Goal: Task Accomplishment & Management: Use online tool/utility

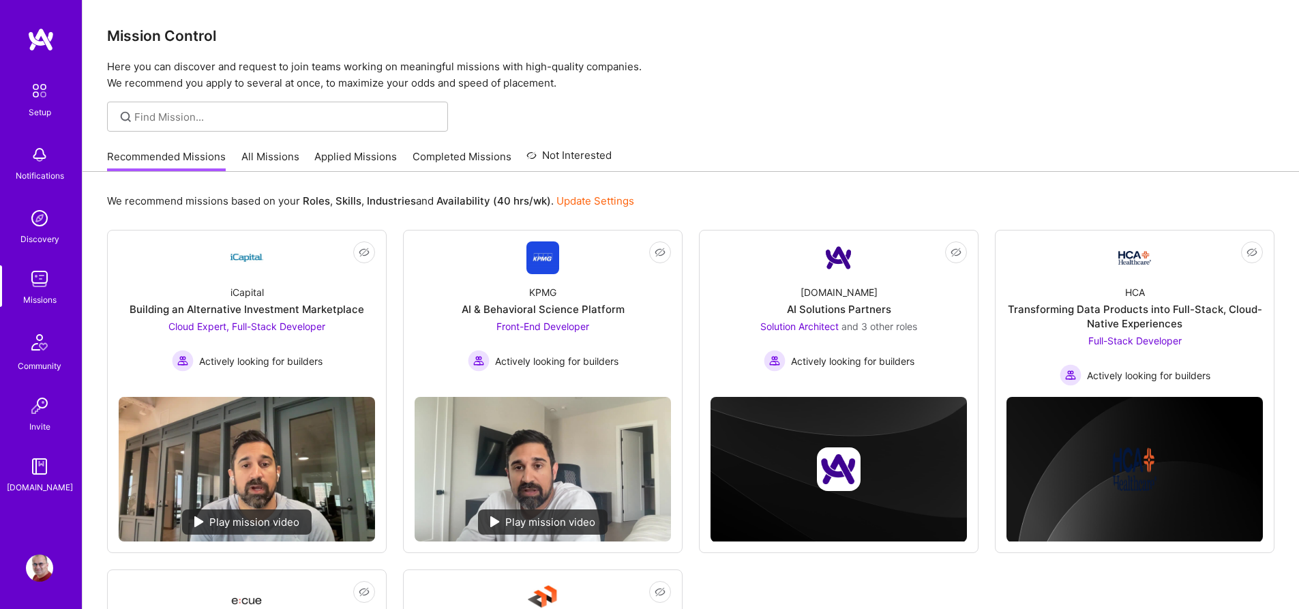
click at [288, 166] on link "All Missions" at bounding box center [270, 160] width 58 height 23
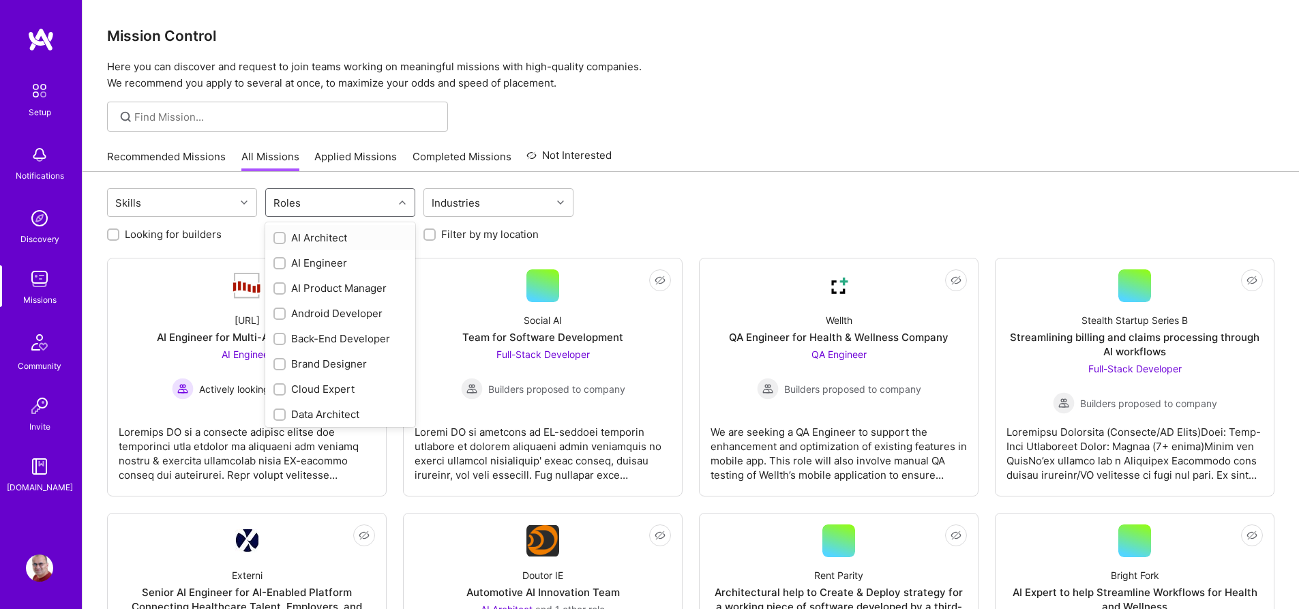
click at [390, 200] on div "Roles" at bounding box center [330, 202] width 128 height 27
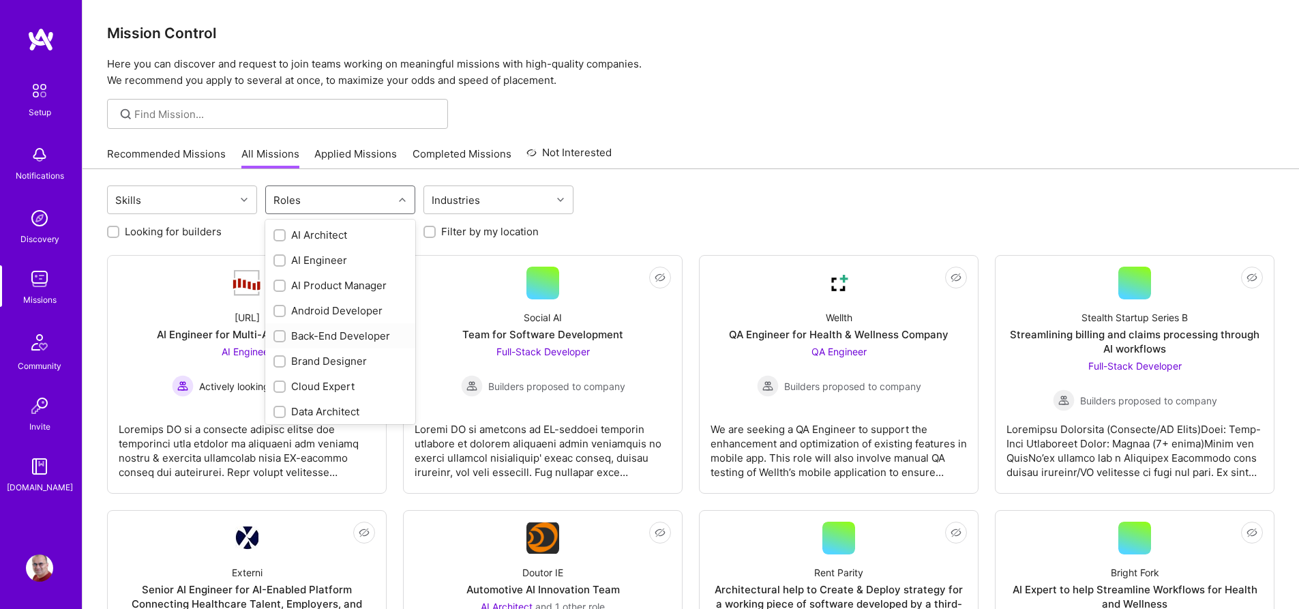
click at [365, 337] on div "Back-End Developer" at bounding box center [340, 336] width 134 height 14
checkbox input "true"
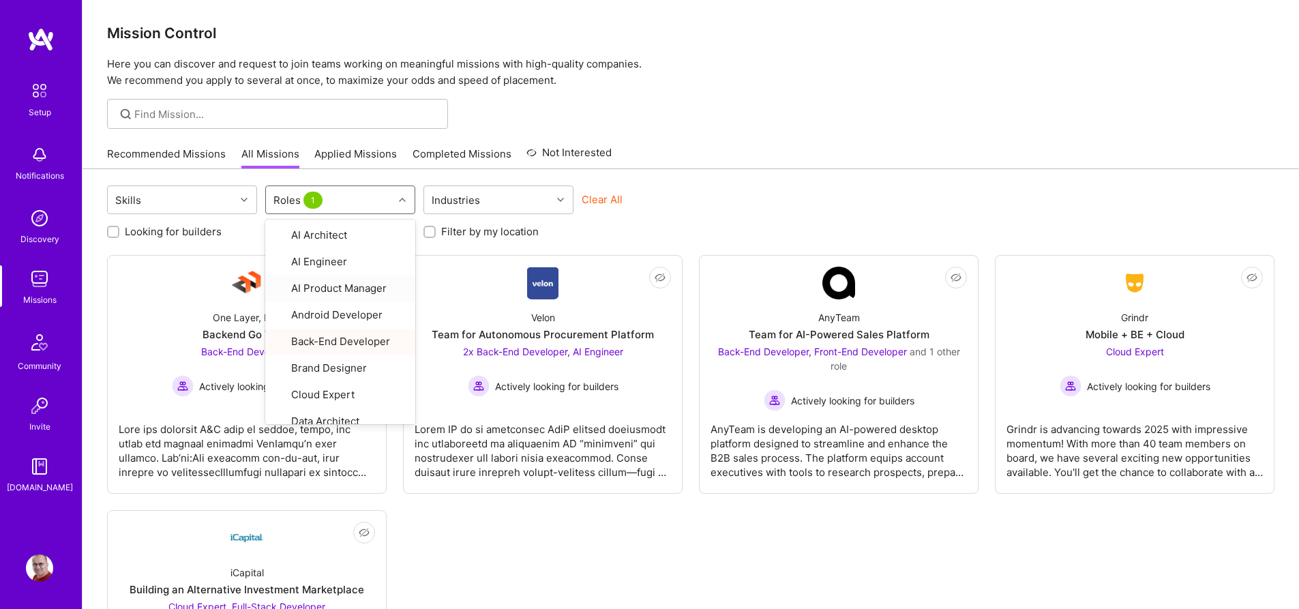
click at [188, 228] on label "Looking for builders" at bounding box center [173, 231] width 97 height 14
click at [119, 228] on input "Looking for builders" at bounding box center [115, 233] width 10 height 10
checkbox input "true"
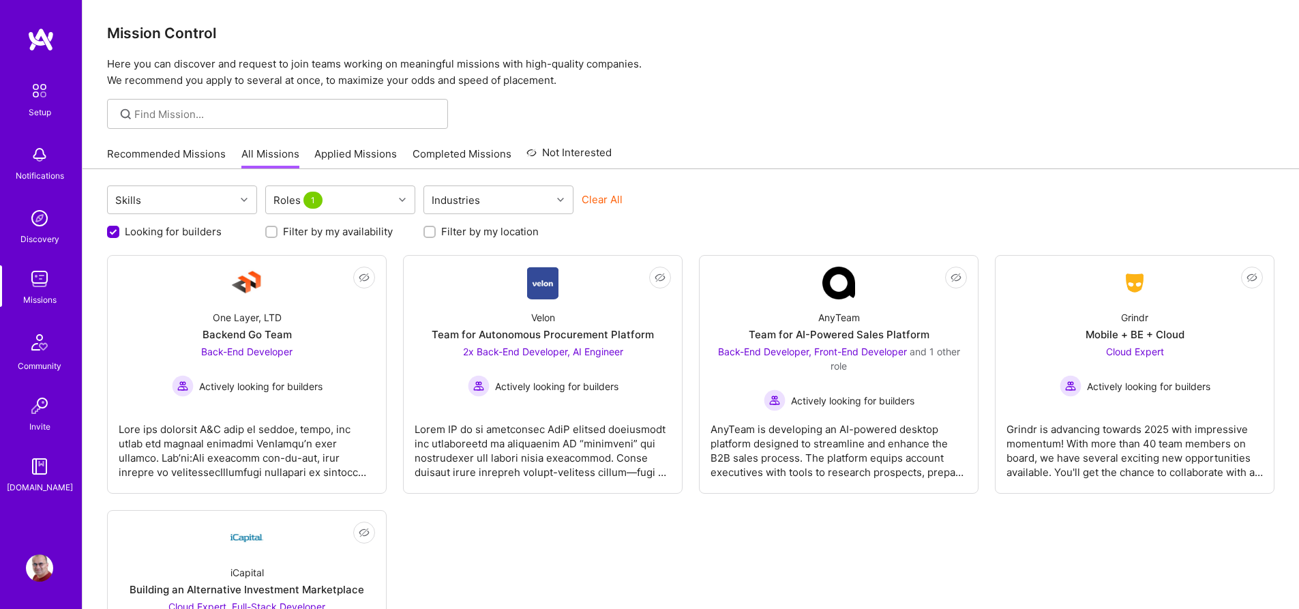
click at [797, 168] on div "Recommended Missions All Missions Applied Missions Completed Missions Not Inter…" at bounding box center [691, 153] width 1168 height 29
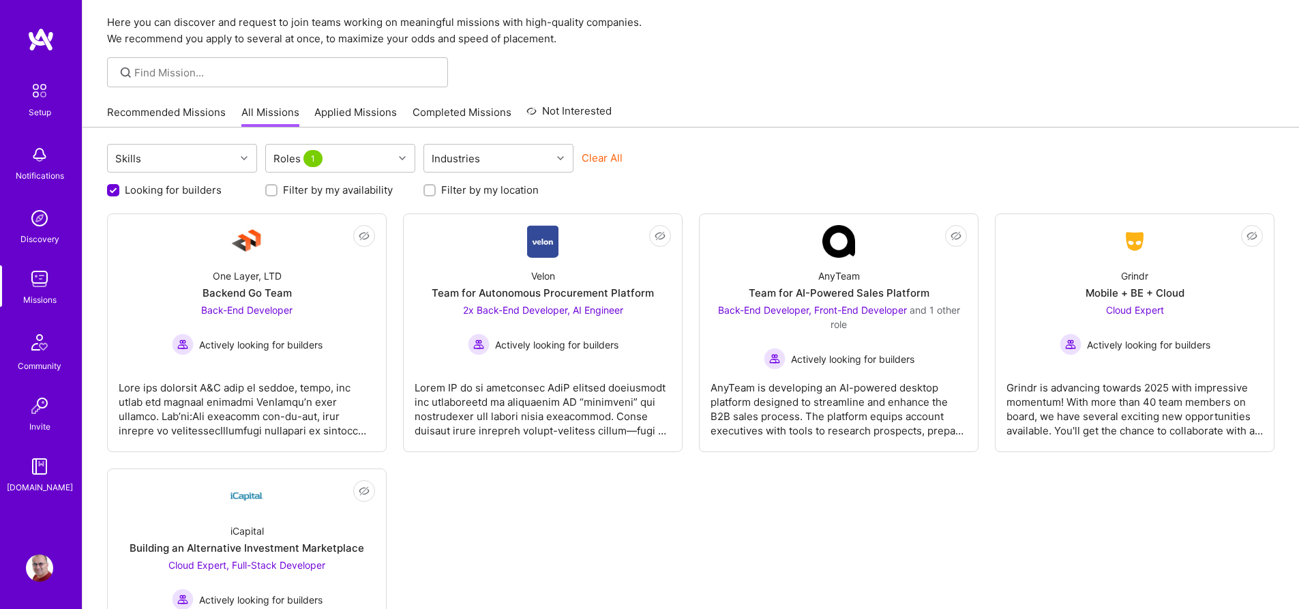
scroll to position [0, 0]
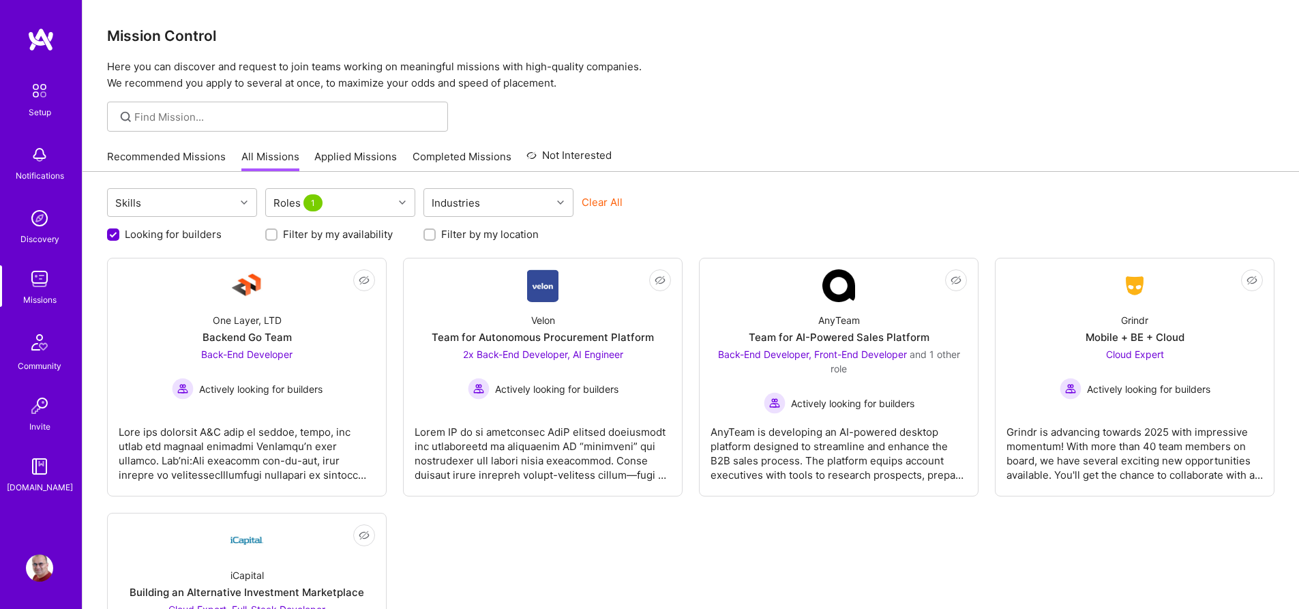
click at [788, 76] on p "Here you can discover and request to join teams working on meaningful missions …" at bounding box center [691, 75] width 1168 height 33
